Goal: Task Accomplishment & Management: Manage account settings

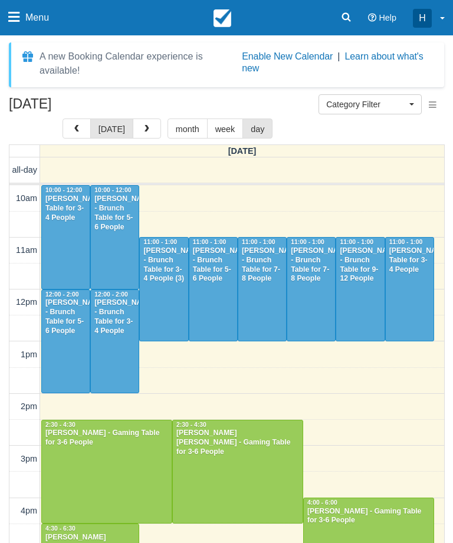
select select
click at [111, 143] on div "August 10, 2025 today month week day Sunday all-day 10am 11am 12pm 1pm 2pm 3pm …" at bounding box center [226, 345] width 453 height 496
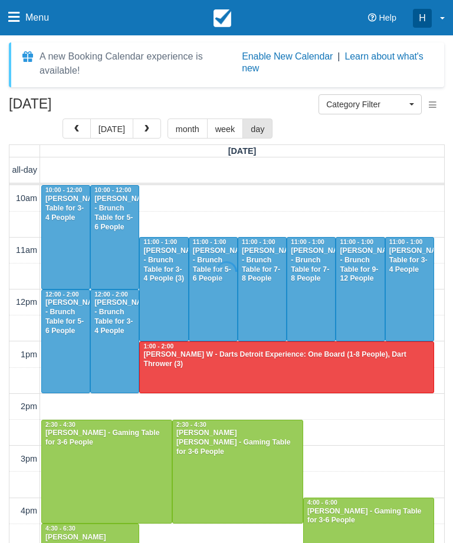
select select
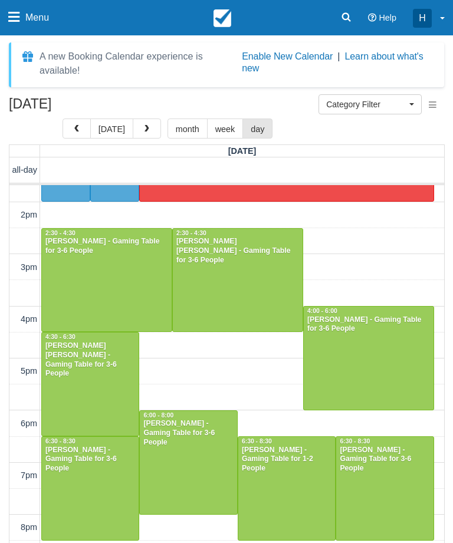
click at [110, 130] on button "today" at bounding box center [111, 129] width 43 height 20
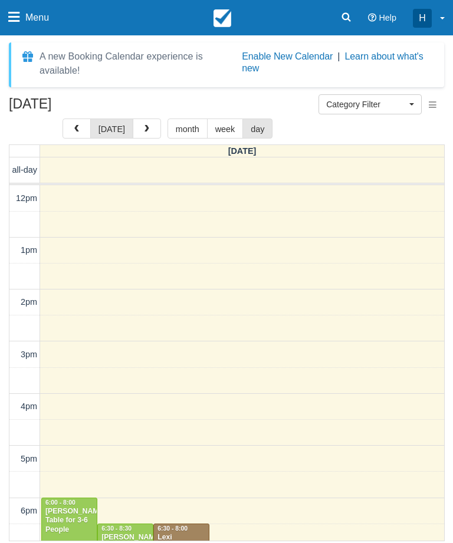
scroll to position [244, 0]
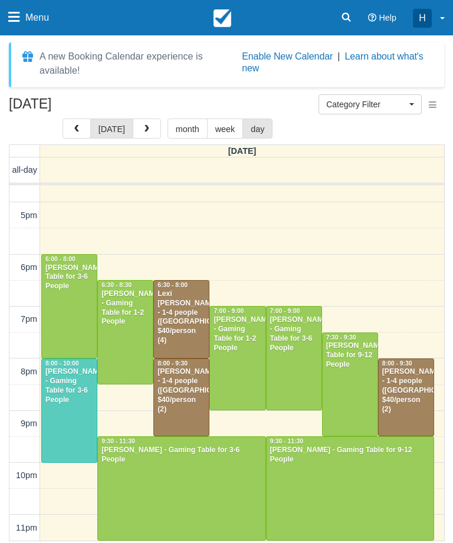
click at [150, 130] on button "button" at bounding box center [147, 129] width 28 height 20
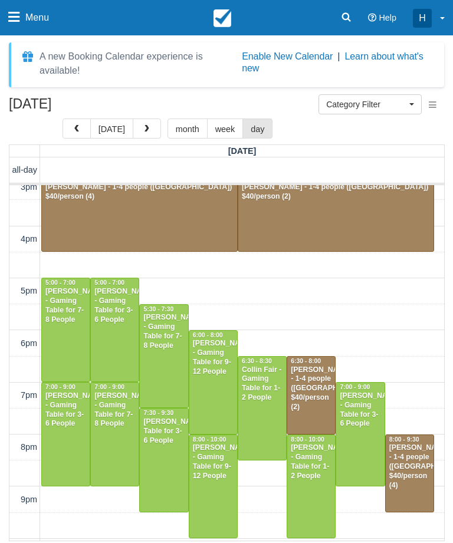
scroll to position [269, 0]
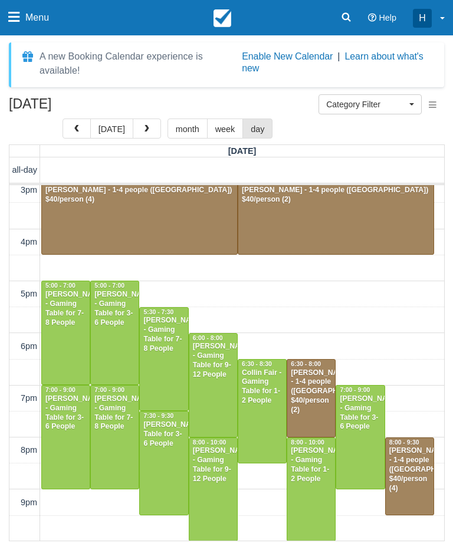
click at [107, 464] on div at bounding box center [115, 437] width 48 height 103
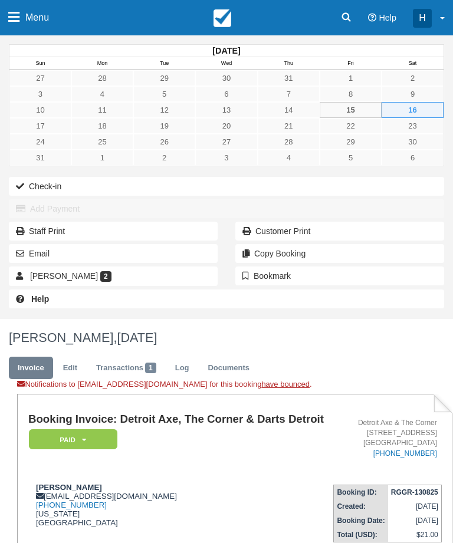
scroll to position [207, 0]
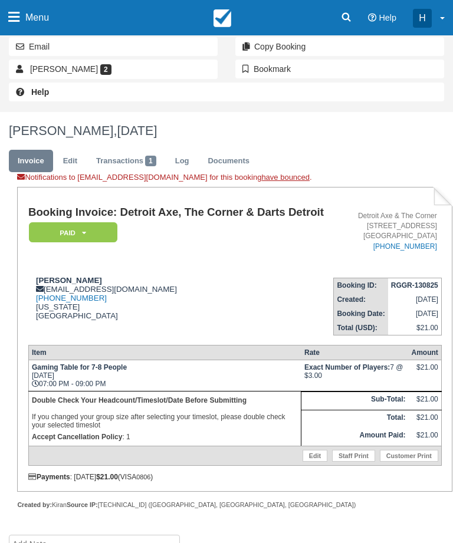
click at [302, 462] on link "Edit" at bounding box center [314, 456] width 25 height 12
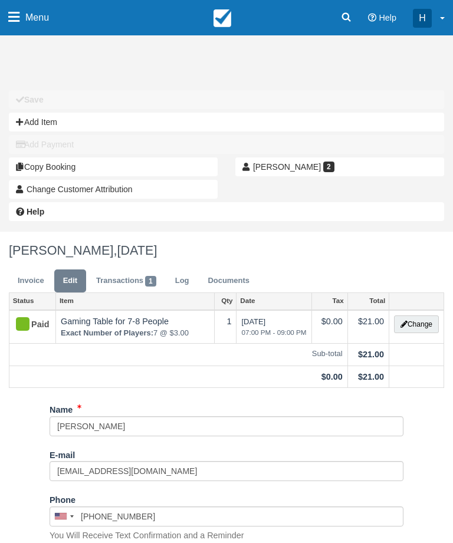
click at [422, 328] on button "Change" at bounding box center [416, 324] width 45 height 18
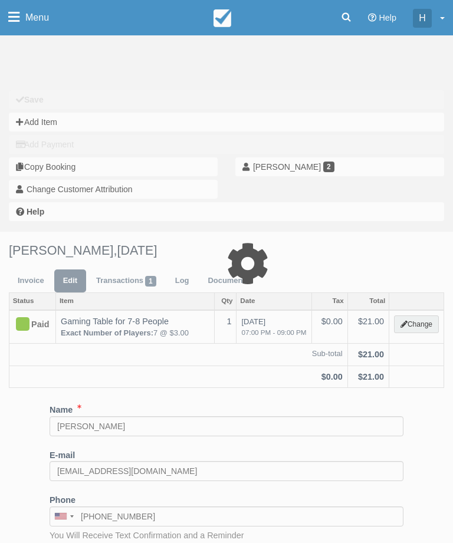
select select "6"
type input "21.00"
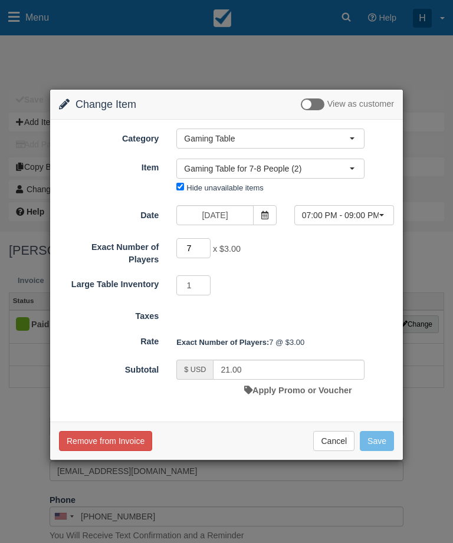
click at [203, 252] on input "7" at bounding box center [193, 248] width 34 height 20
type input "8"
type input "24.00"
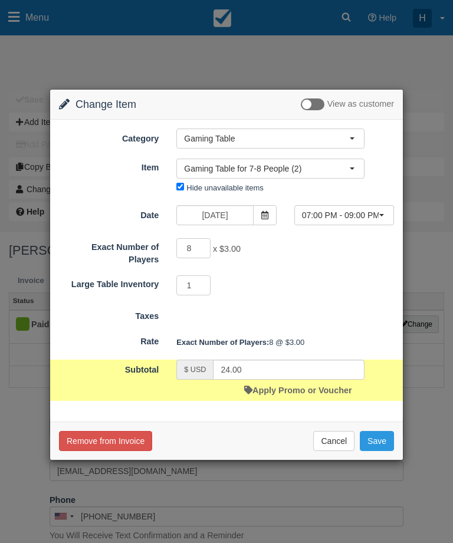
click at [335, 308] on div "Taxes" at bounding box center [226, 314] width 353 height 17
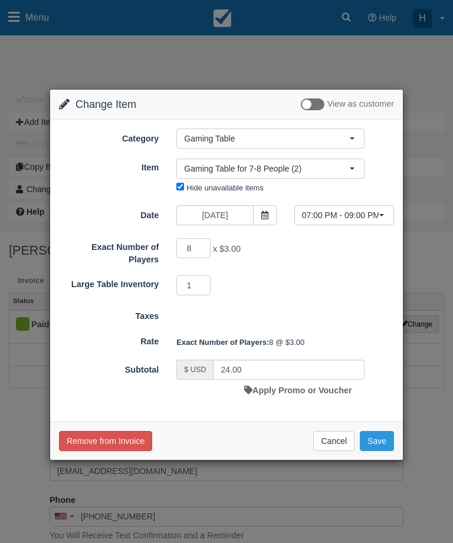
click at [381, 435] on button "Save" at bounding box center [377, 441] width 34 height 20
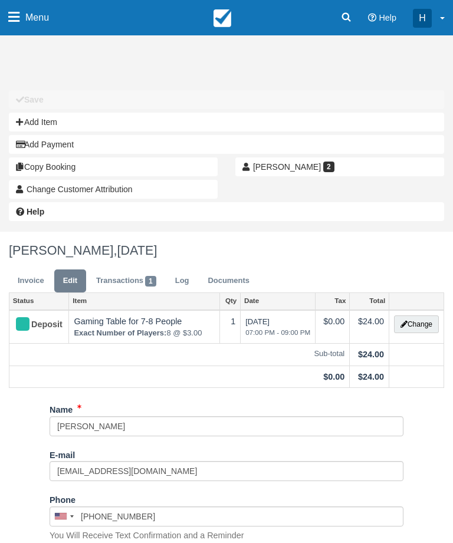
click at [133, 288] on link "Transactions 1" at bounding box center [126, 280] width 78 height 23
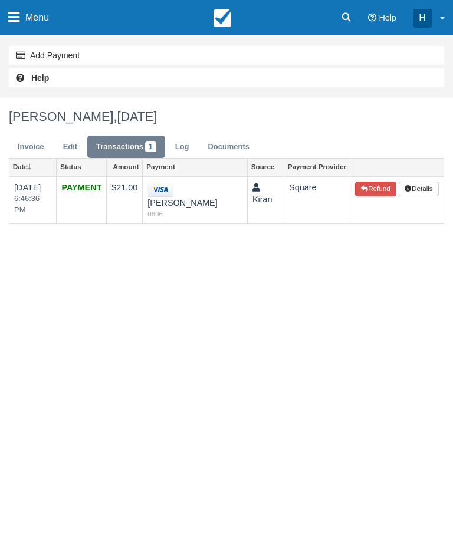
click at [65, 146] on link "Edit" at bounding box center [70, 147] width 32 height 23
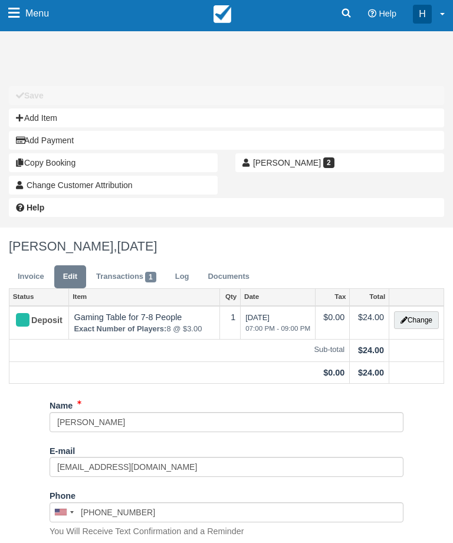
scroll to position [5, 0]
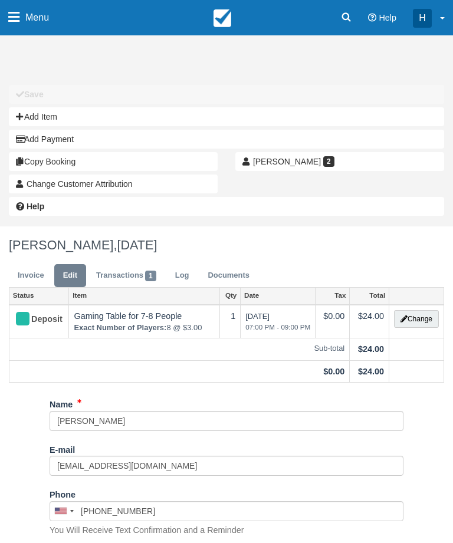
click at [28, 277] on link "Invoice" at bounding box center [31, 275] width 44 height 23
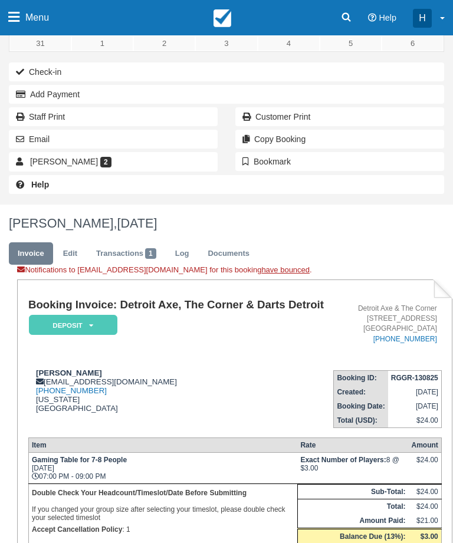
scroll to position [132, 0]
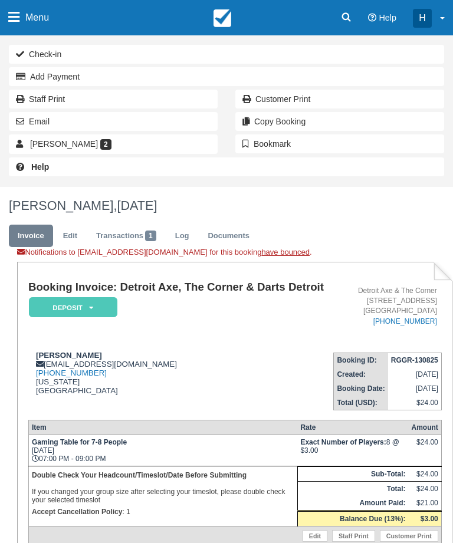
click at [22, 78] on icon "button" at bounding box center [23, 77] width 14 height 8
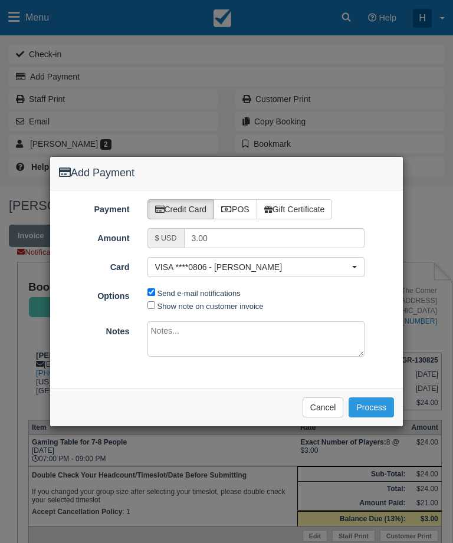
click at [380, 406] on button "Process" at bounding box center [370, 407] width 45 height 20
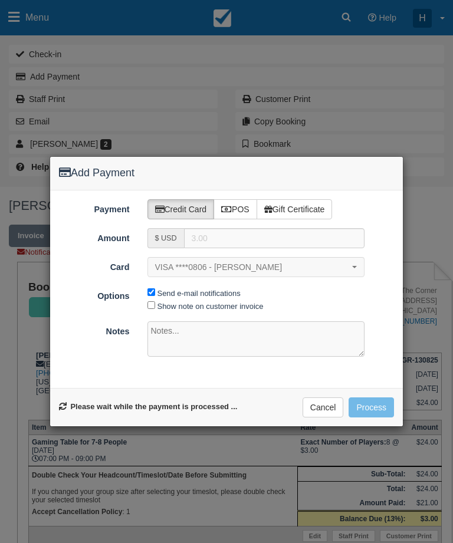
click at [152, 307] on input "Show note on customer invoice" at bounding box center [151, 305] width 8 height 8
checkbox input "true"
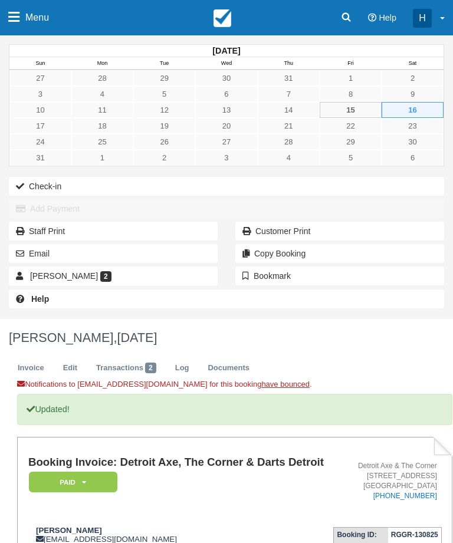
click at [32, 32] on span "Menu" at bounding box center [37, 17] width 24 height 35
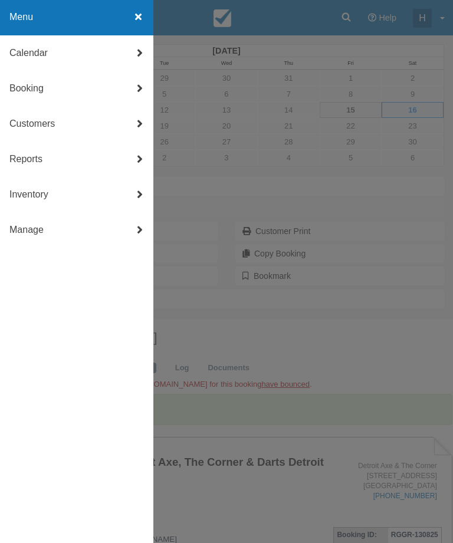
click at [120, 55] on link "Calendar" at bounding box center [76, 52] width 153 height 35
click at [89, 211] on link "Day" at bounding box center [76, 194] width 153 height 35
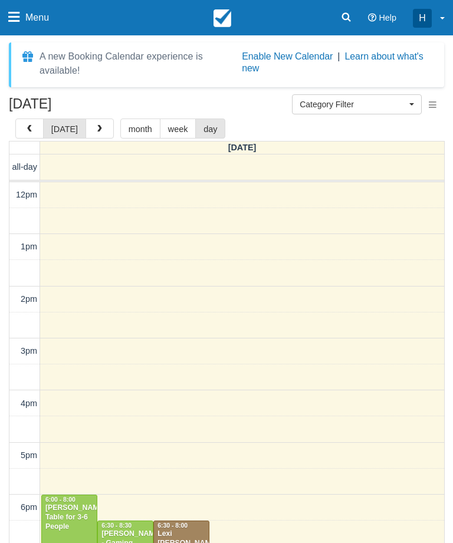
select select
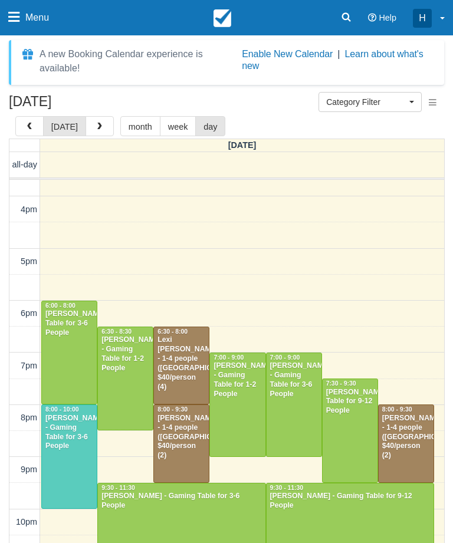
scroll to position [11, 0]
